Goal: Transaction & Acquisition: Purchase product/service

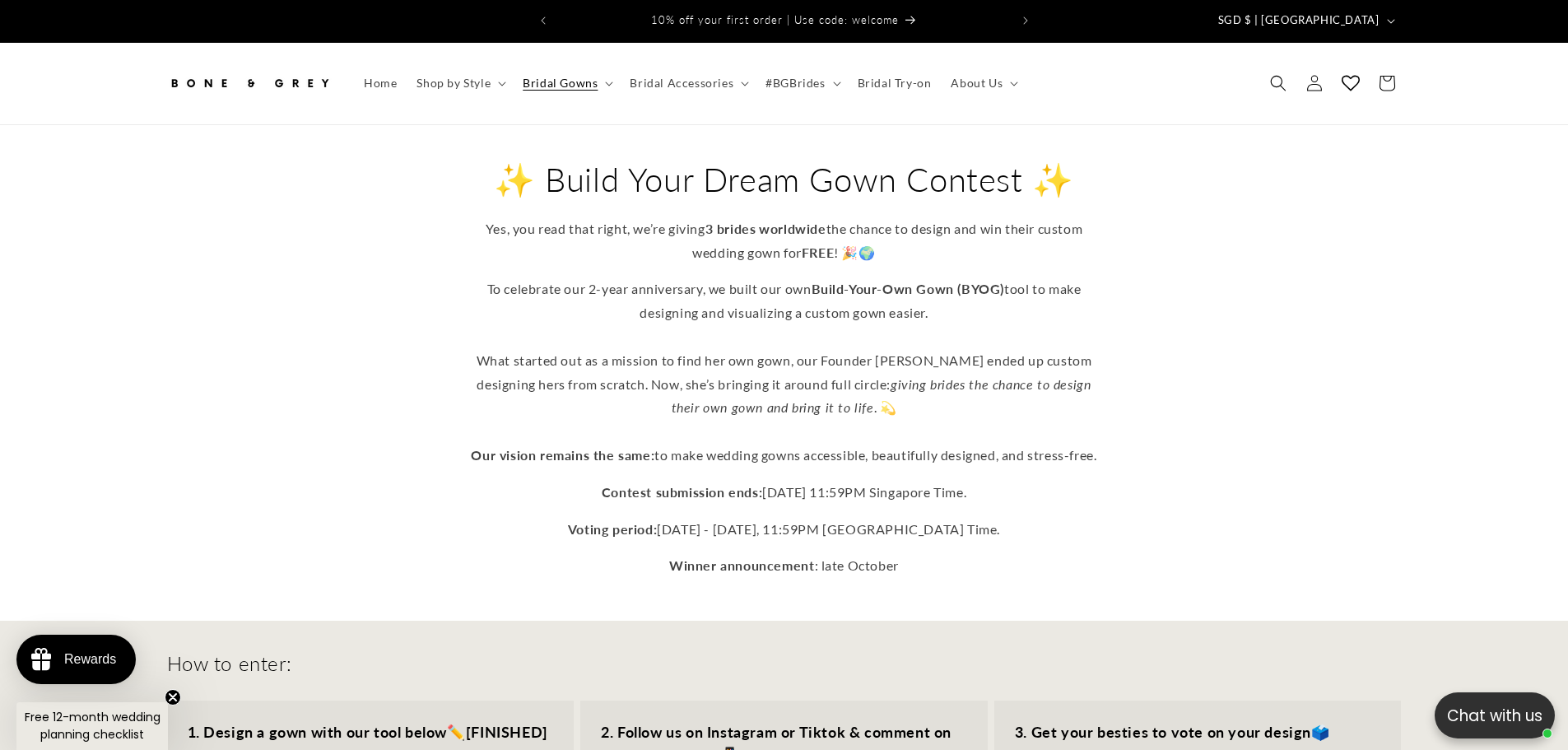
drag, startPoint x: 850, startPoint y: 529, endPoint x: 845, endPoint y: 547, distance: 18.7
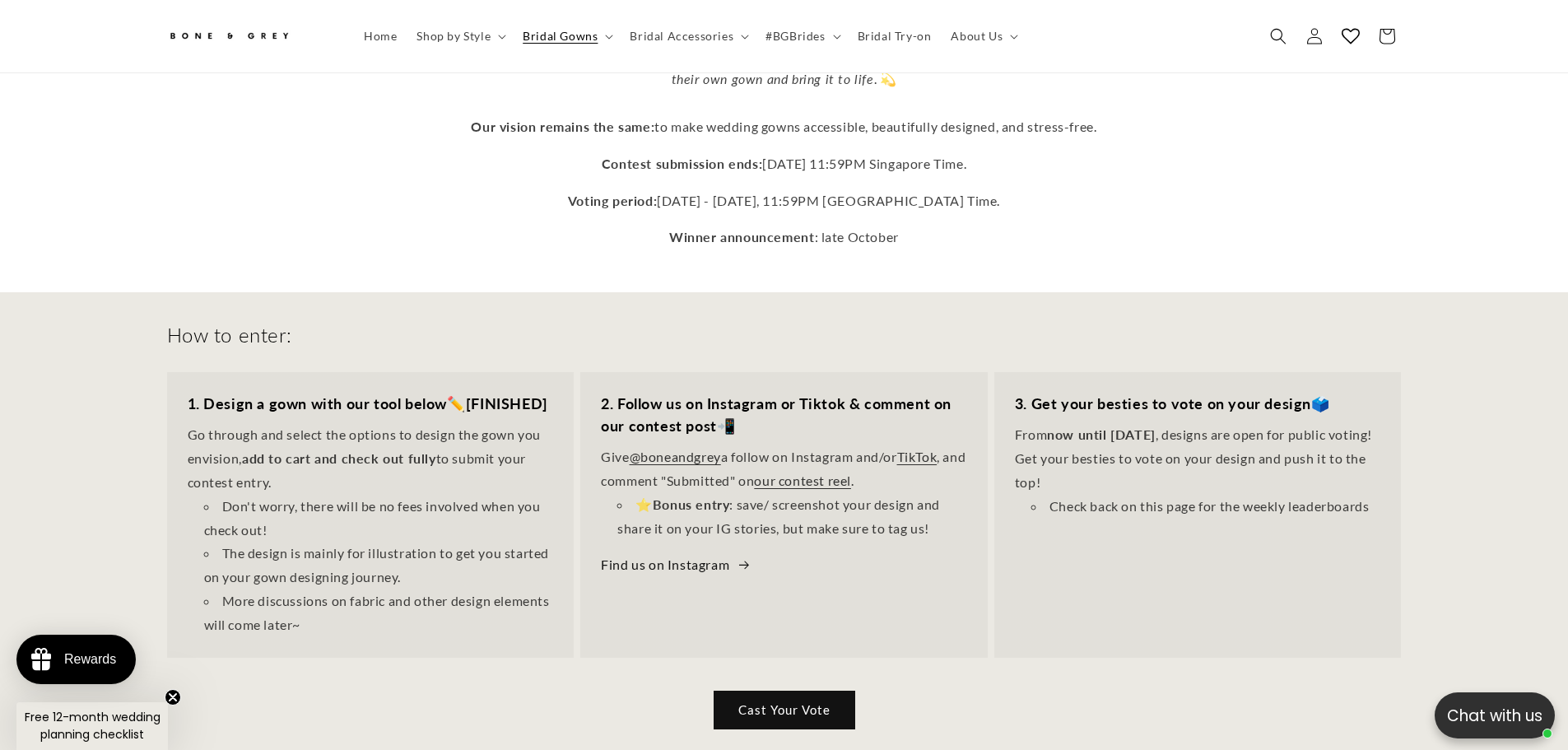
scroll to position [320, 0]
drag, startPoint x: 845, startPoint y: 547, endPoint x: 761, endPoint y: 712, distance: 185.2
click at [760, 713] on link "Cast Your Vote" at bounding box center [784, 711] width 142 height 38
click at [771, 699] on link "Cast Your Vote" at bounding box center [784, 711] width 142 height 38
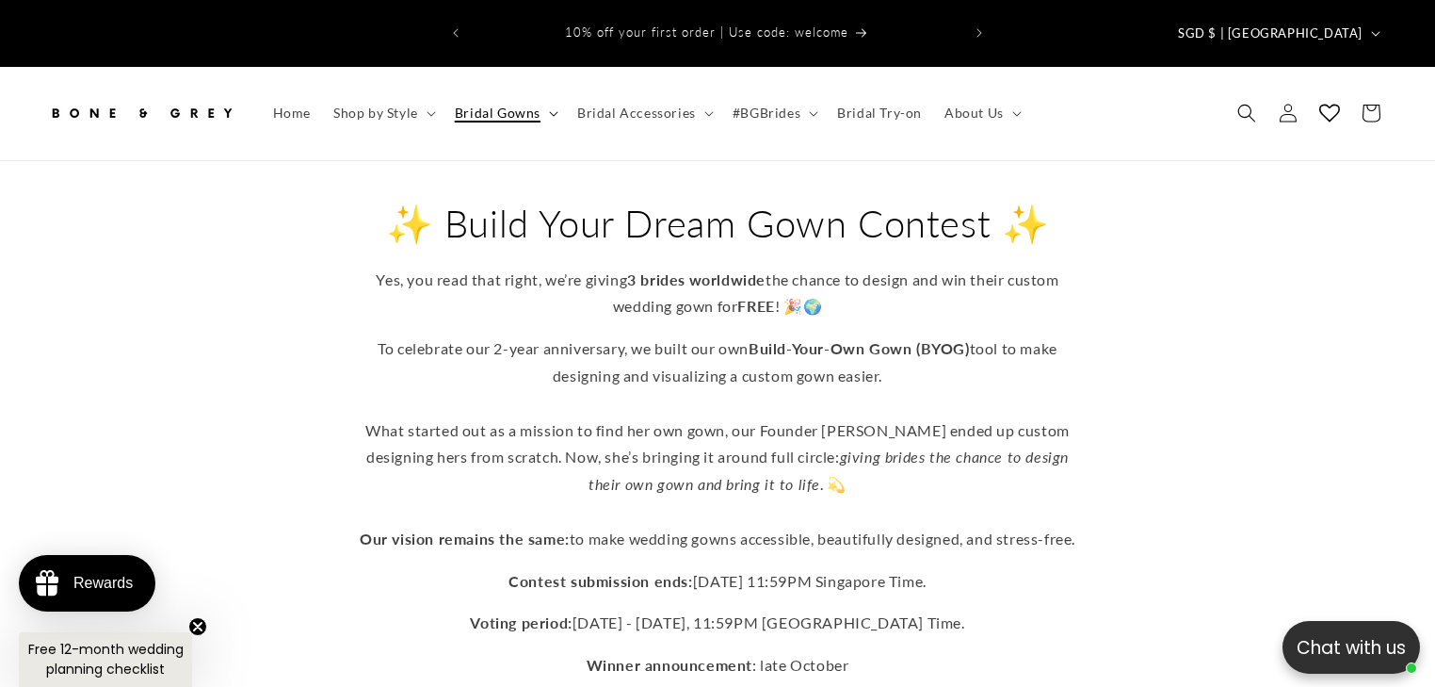
click at [520, 93] on summary "Bridal Gowns" at bounding box center [505, 113] width 122 height 40
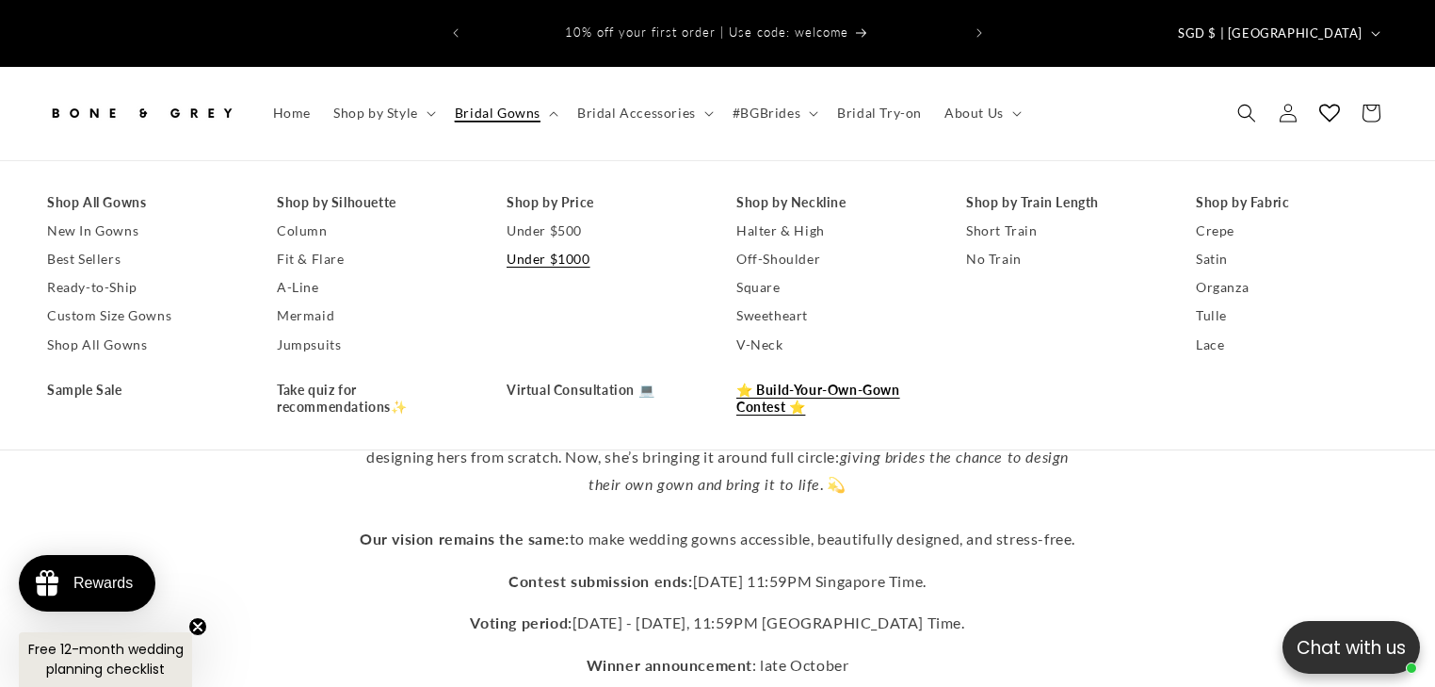
click at [547, 245] on link "Under $1000" at bounding box center [603, 259] width 192 height 28
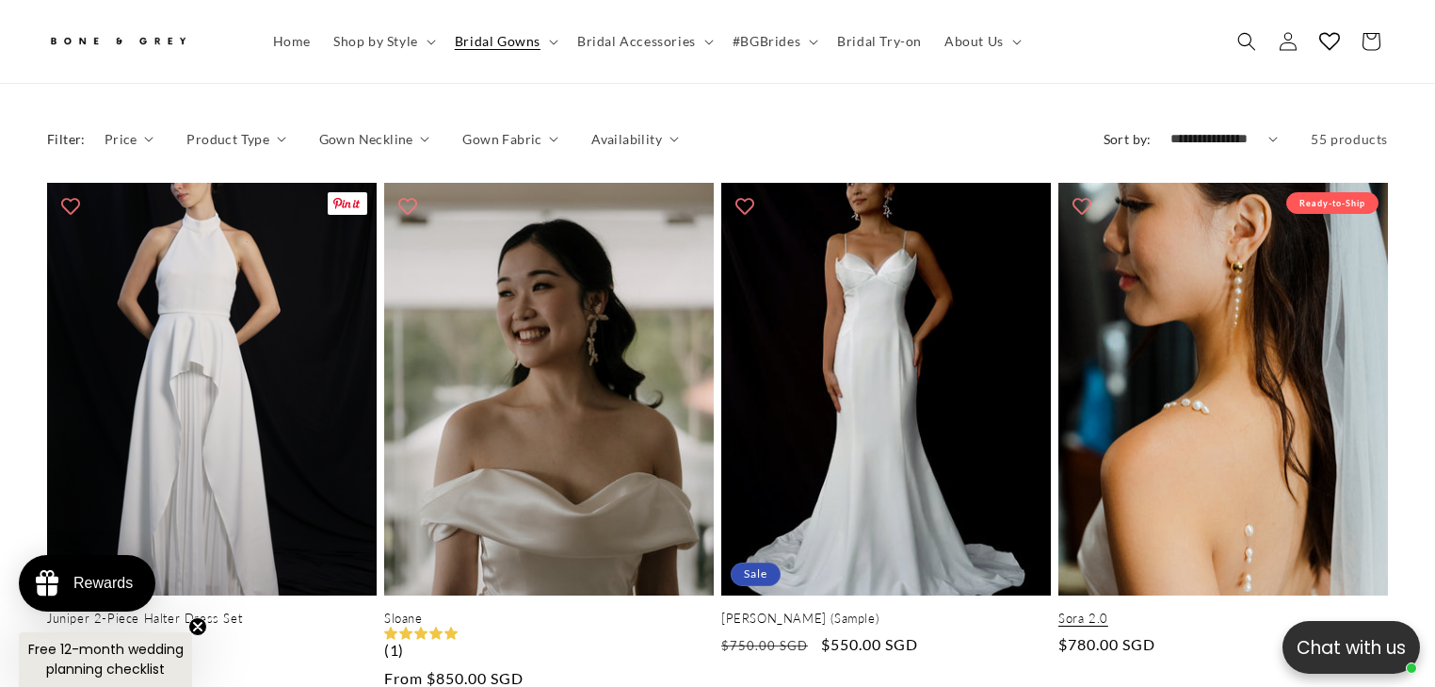
scroll to position [0, 490]
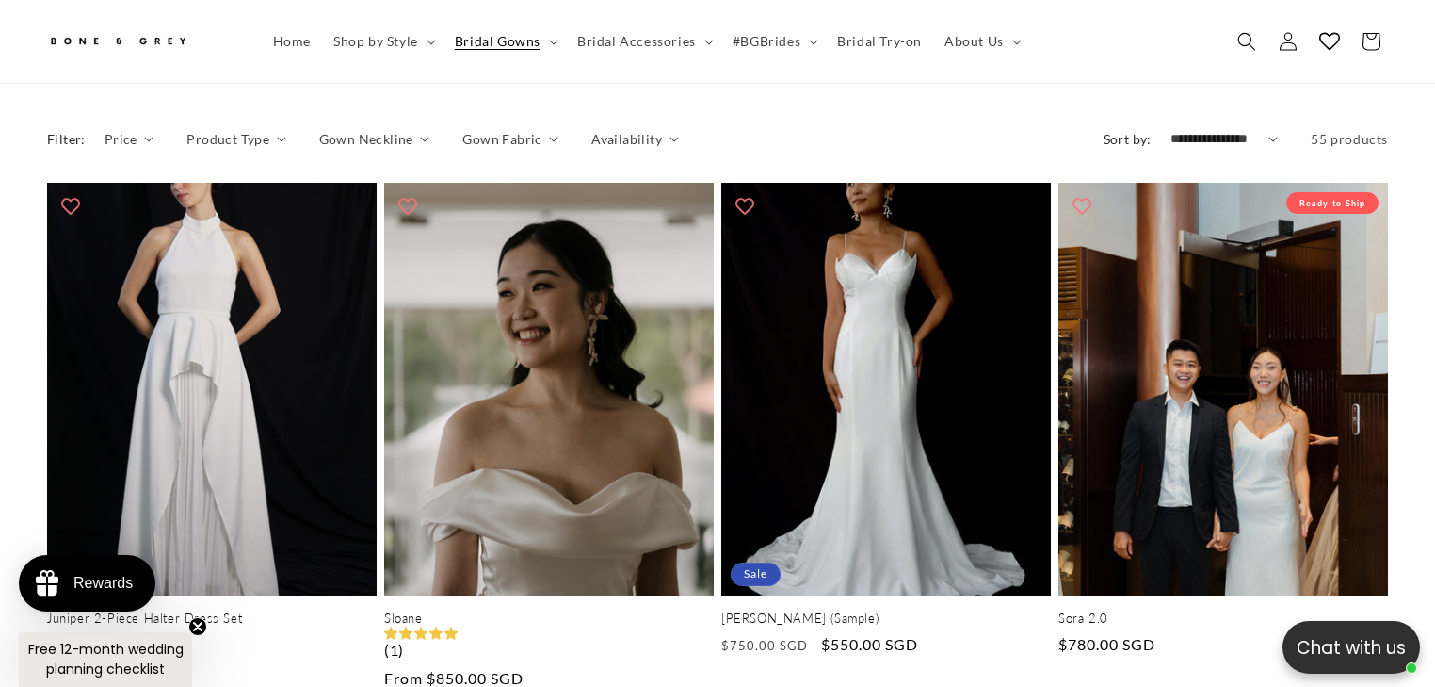
click at [201, 628] on circle "Close teaser" at bounding box center [198, 627] width 18 height 18
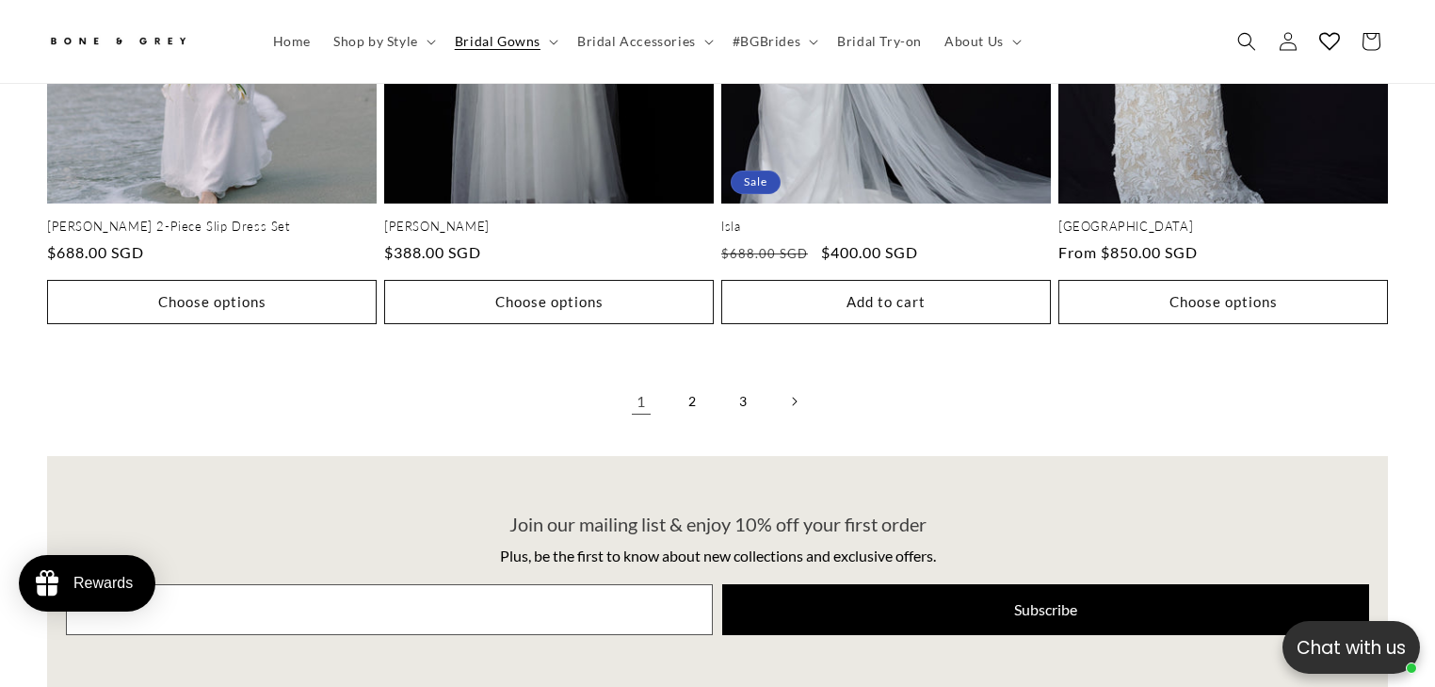
scroll to position [0, 0]
